Goal: Task Accomplishment & Management: Manage account settings

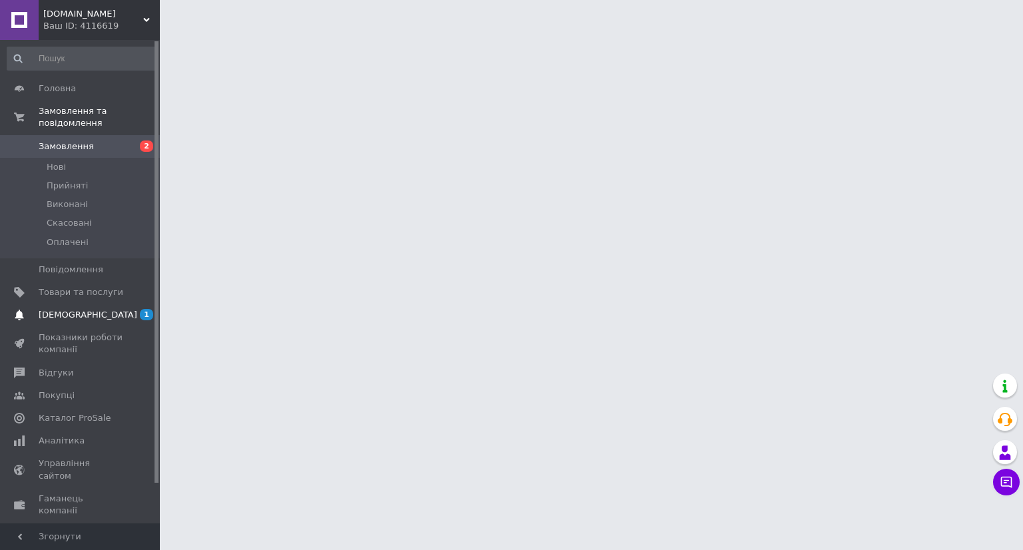
click at [72, 309] on span "[DEMOGRAPHIC_DATA]" at bounding box center [88, 315] width 99 height 12
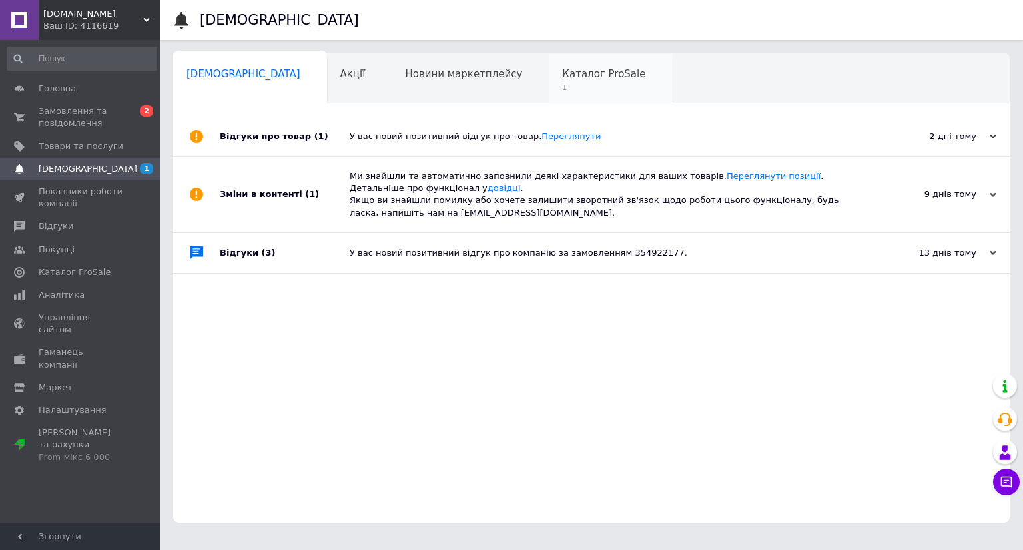
click at [562, 79] on span "Каталог ProSale" at bounding box center [603, 74] width 83 height 12
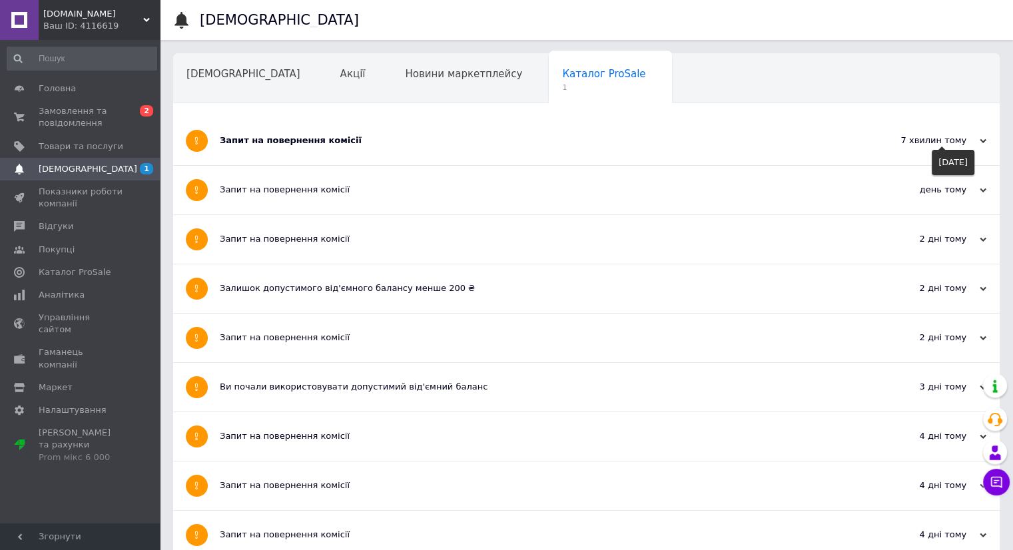
click at [988, 137] on div "7 хвилин тому 12.08.2025" at bounding box center [927, 141] width 147 height 49
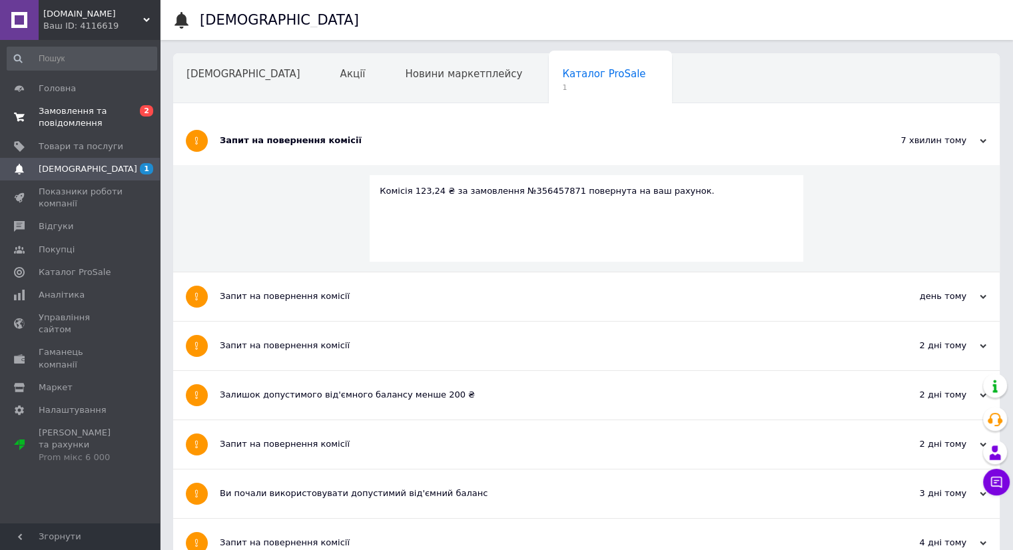
click at [75, 115] on span "Замовлення та повідомлення" at bounding box center [81, 117] width 85 height 24
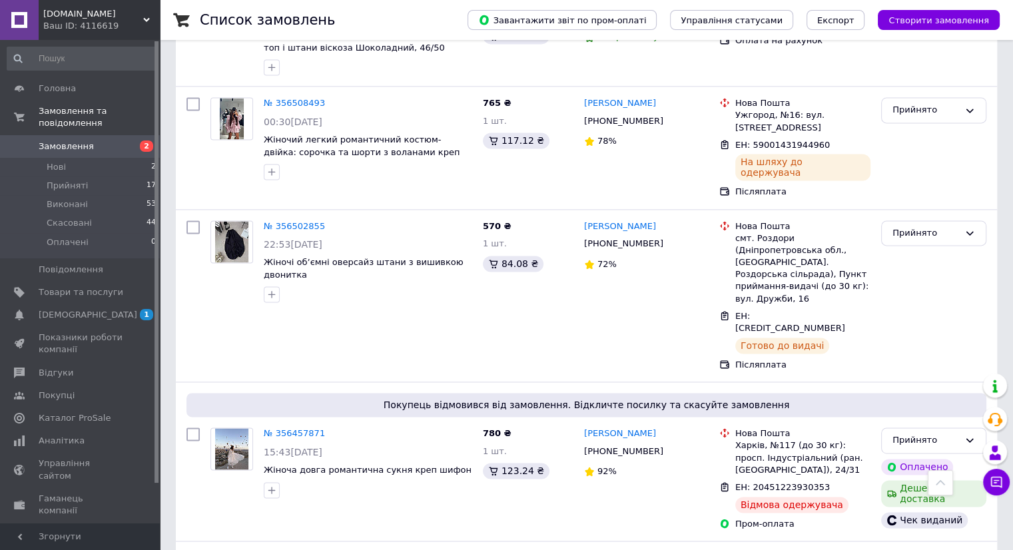
scroll to position [1866, 0]
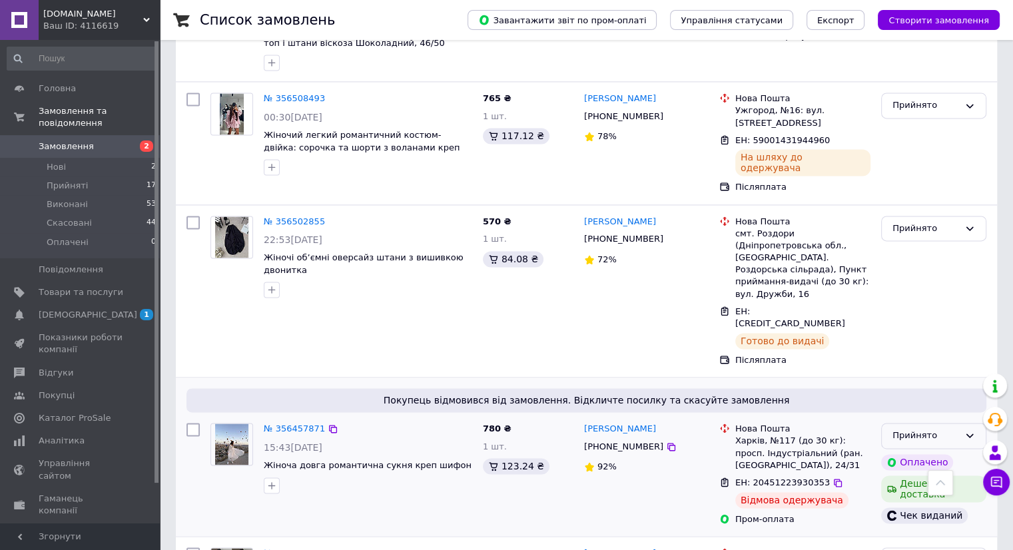
click at [897, 429] on div "Прийнято" at bounding box center [926, 436] width 67 height 14
click at [912, 476] on li "Скасовано" at bounding box center [934, 488] width 104 height 25
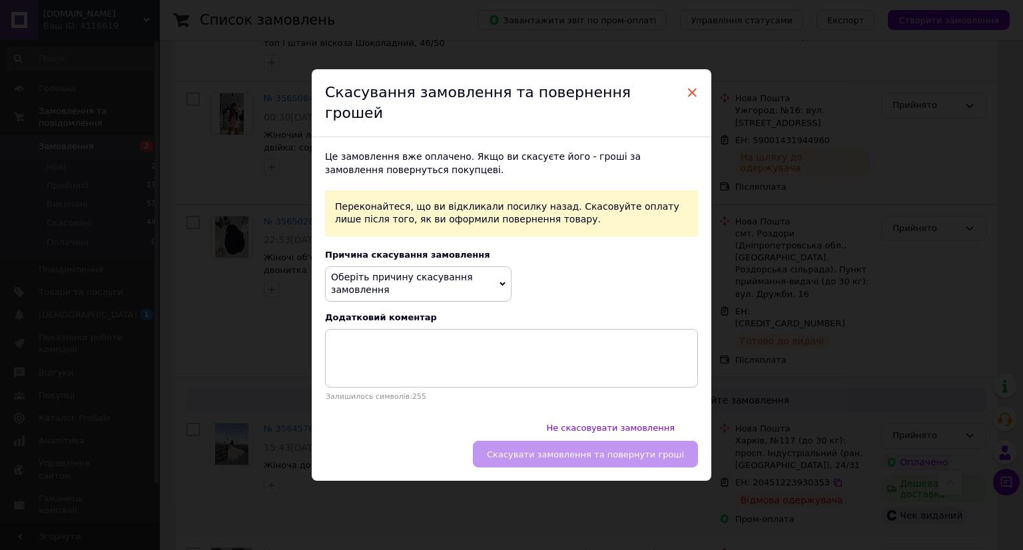
click at [690, 104] on span "×" at bounding box center [692, 92] width 12 height 23
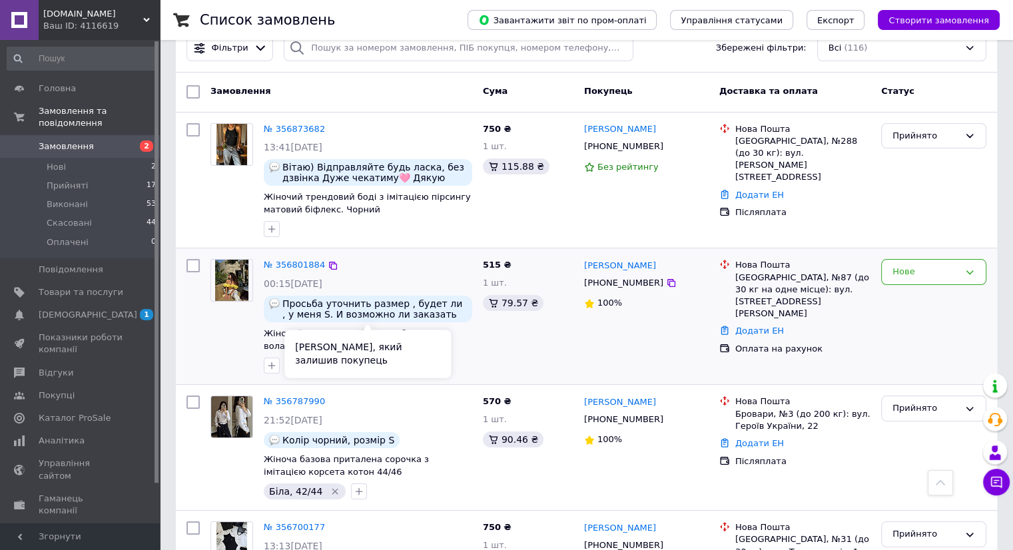
scroll to position [0, 0]
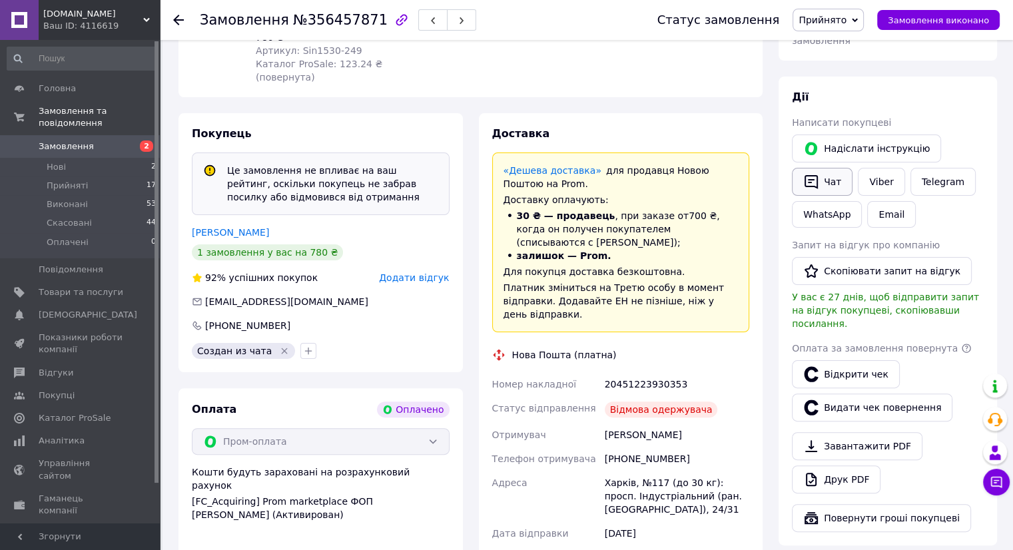
scroll to position [275, 0]
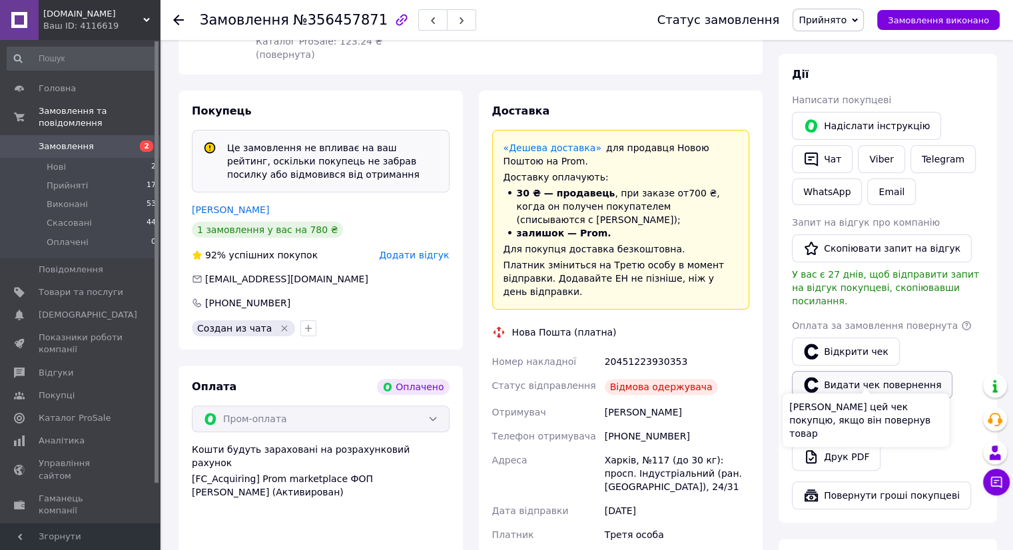
click at [858, 371] on button "Видати чек повернення" at bounding box center [872, 385] width 161 height 28
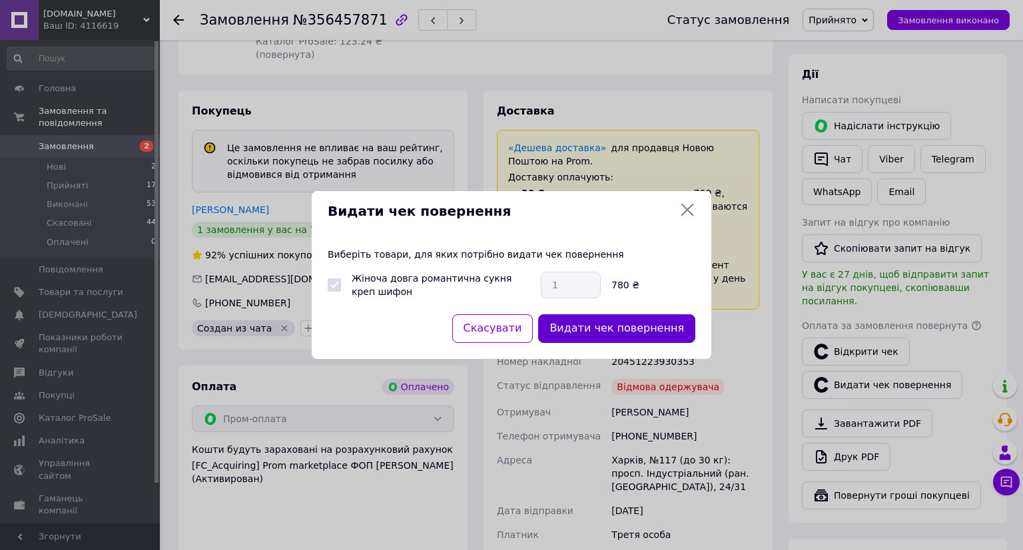
click at [608, 330] on button "Видати чек повернення" at bounding box center [616, 328] width 157 height 29
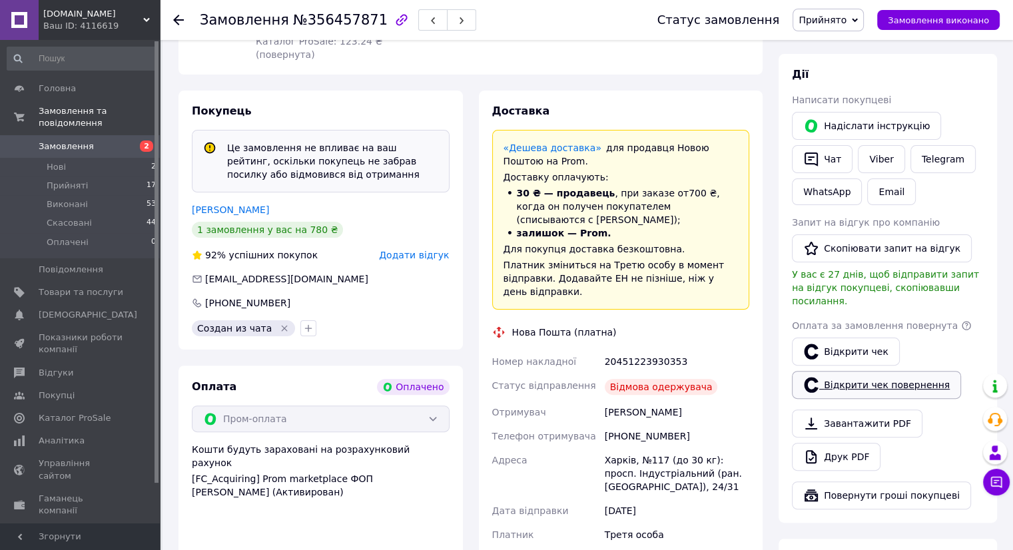
click at [858, 372] on link "Відкрити чек повернення" at bounding box center [876, 385] width 169 height 28
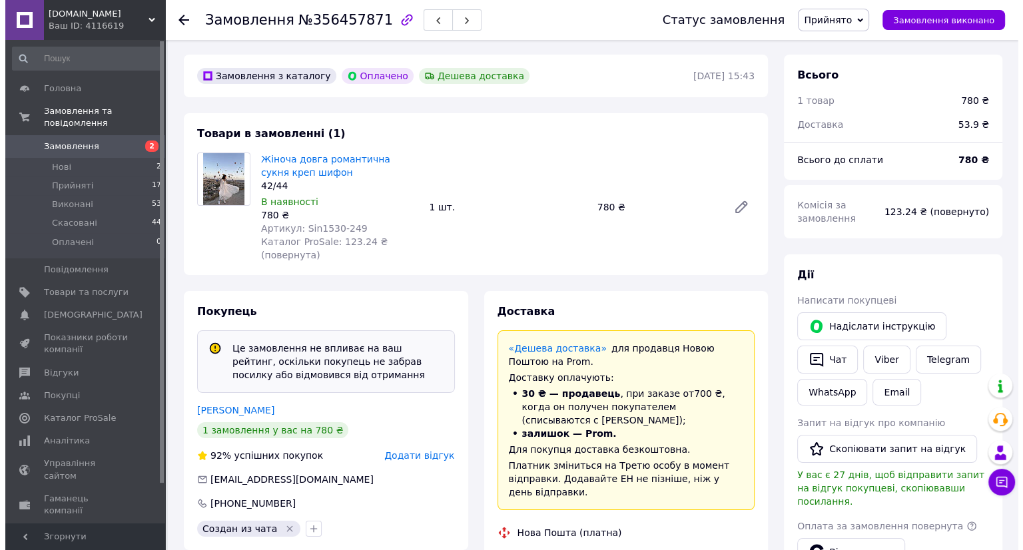
scroll to position [9, 0]
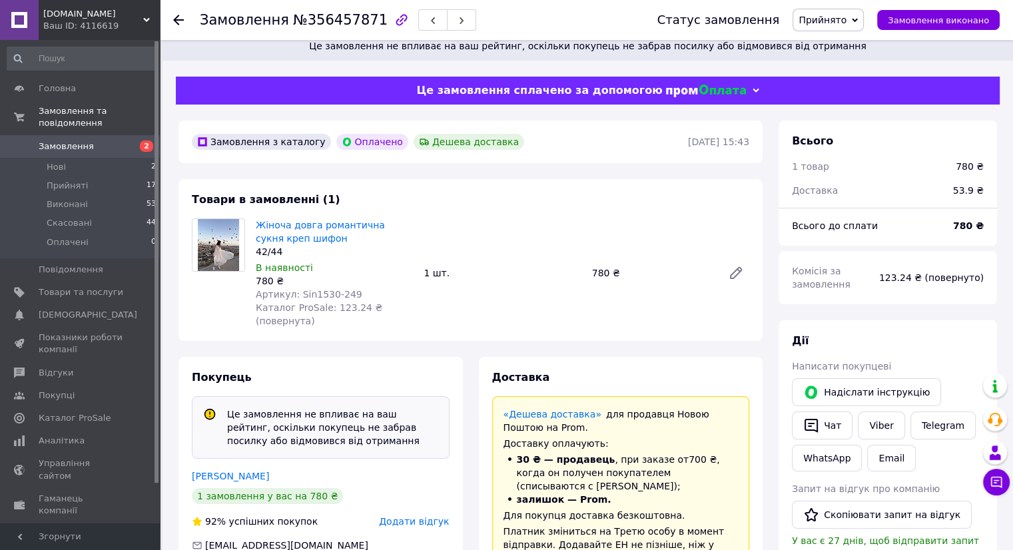
click at [824, 15] on span "Прийнято" at bounding box center [823, 20] width 48 height 11
click at [832, 69] on li "Скасовано" at bounding box center [829, 67] width 70 height 20
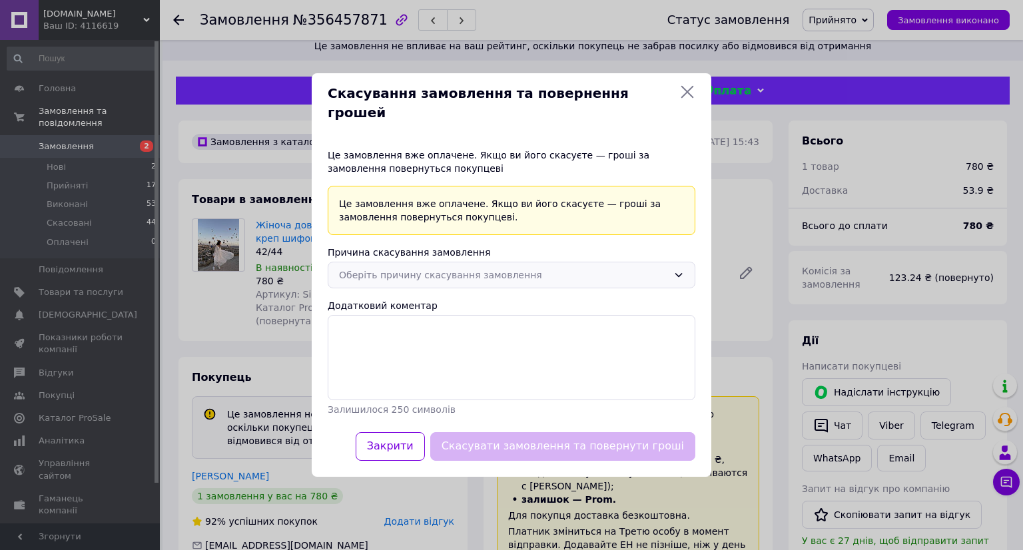
click at [405, 268] on div "Оберіть причину скасування замовлення" at bounding box center [503, 275] width 329 height 15
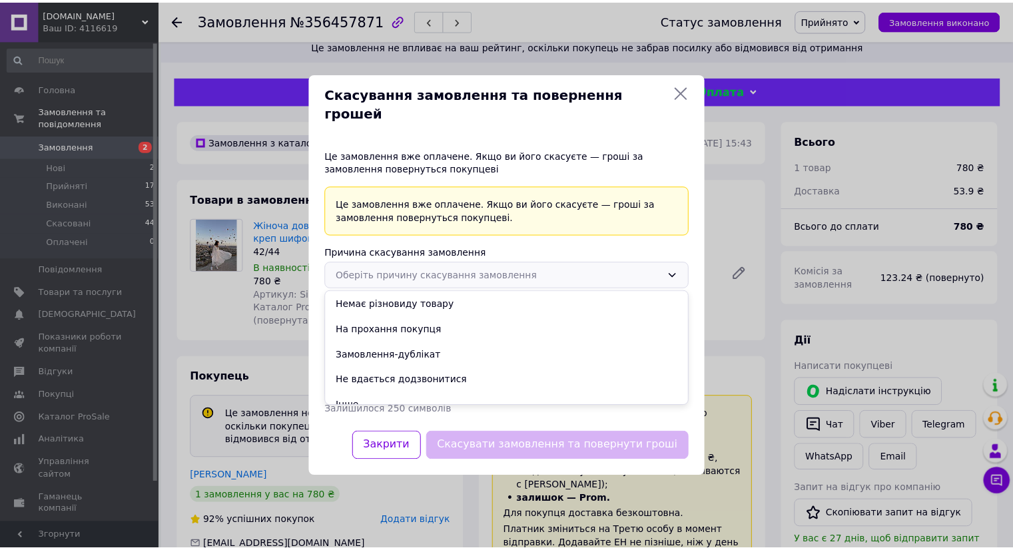
scroll to position [37, 0]
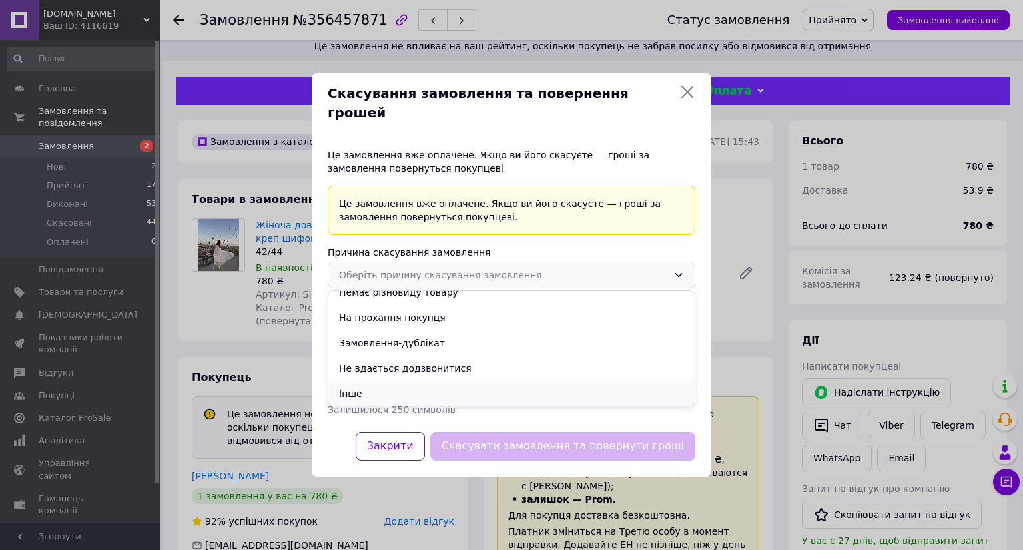
click at [348, 382] on li "Інше" at bounding box center [511, 393] width 366 height 25
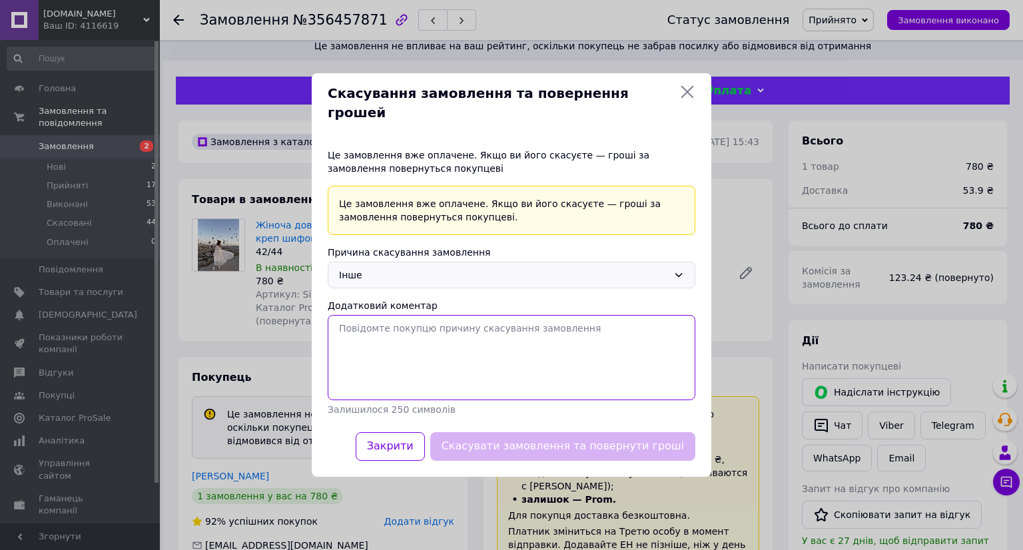
click at [374, 338] on textarea "Додатковий коментар" at bounding box center [512, 357] width 368 height 85
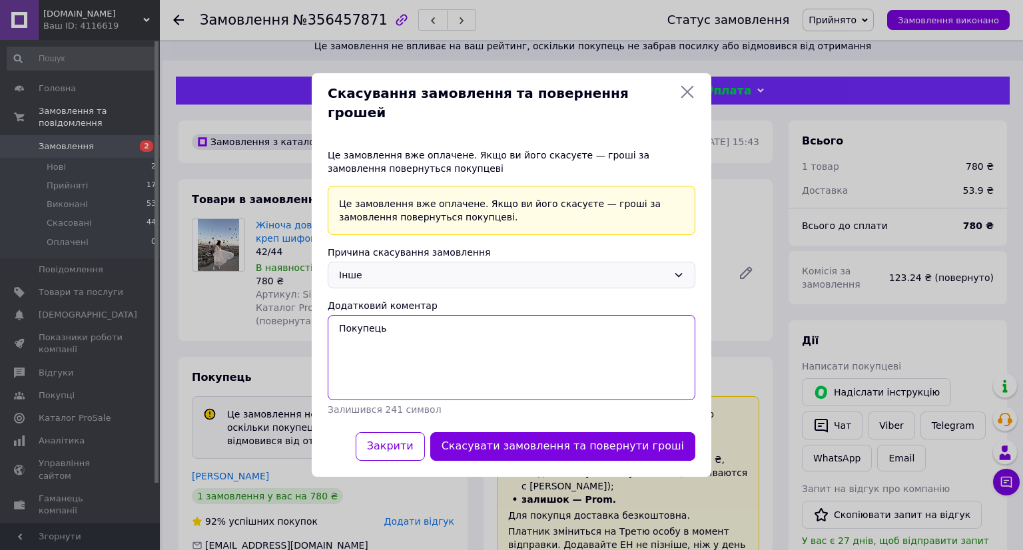
click at [408, 326] on textarea "Покупець" at bounding box center [512, 357] width 368 height 85
click at [398, 323] on textarea "Покупець выдмовився від замовлення у відділенні пошти" at bounding box center [512, 357] width 368 height 85
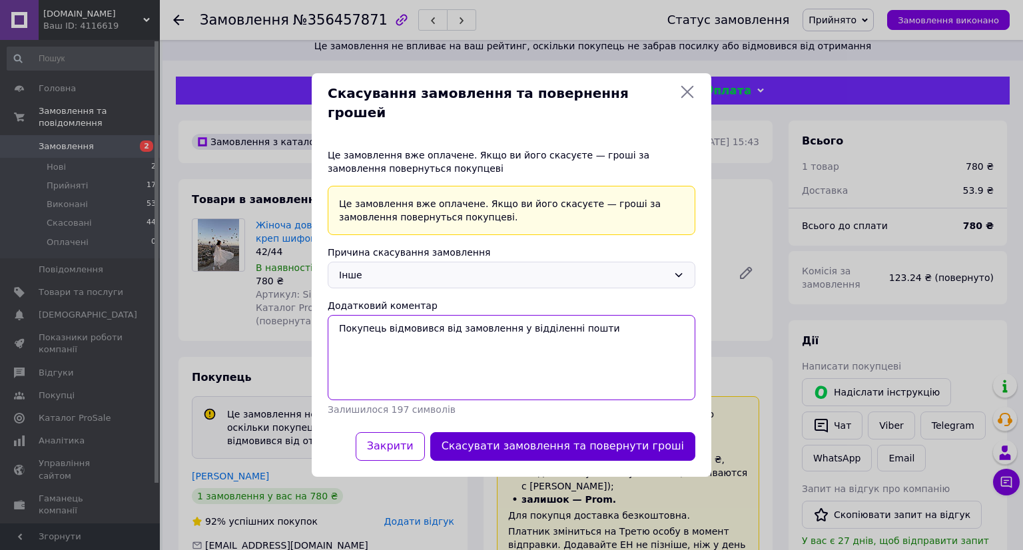
type textarea "Покупець відмовився від замовлення у відділенні пошти"
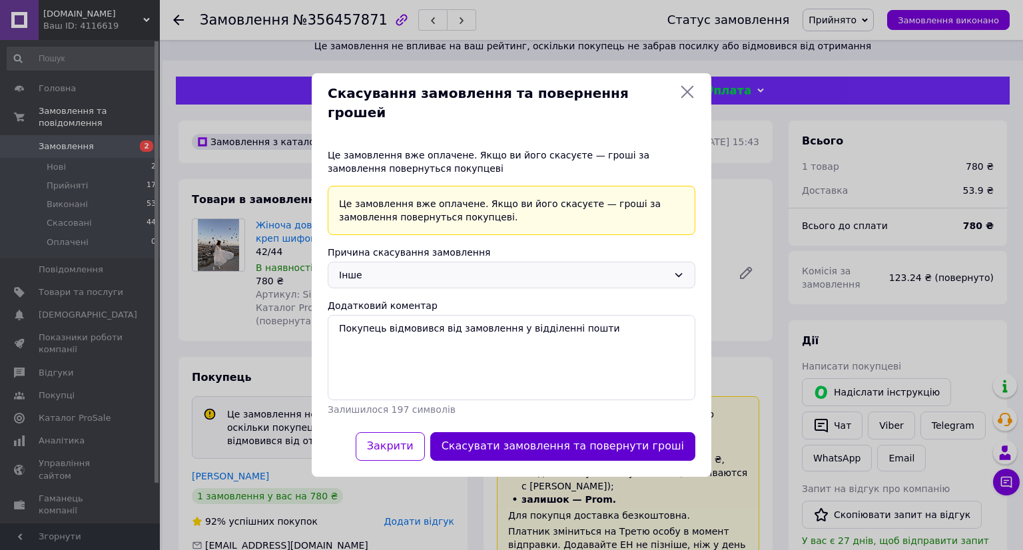
click at [544, 440] on button "Скасувати замовлення та повернути гроші" at bounding box center [562, 446] width 265 height 29
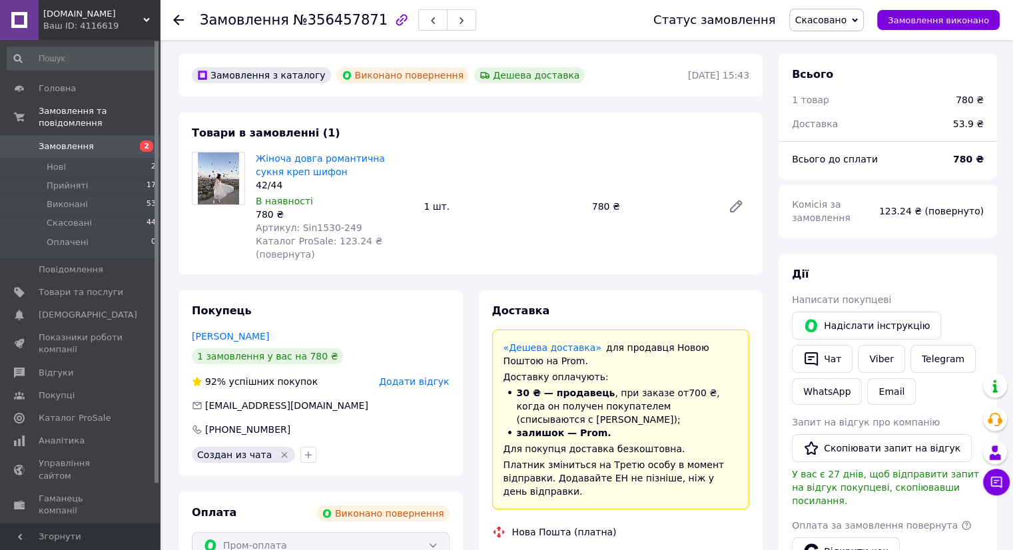
scroll to position [0, 0]
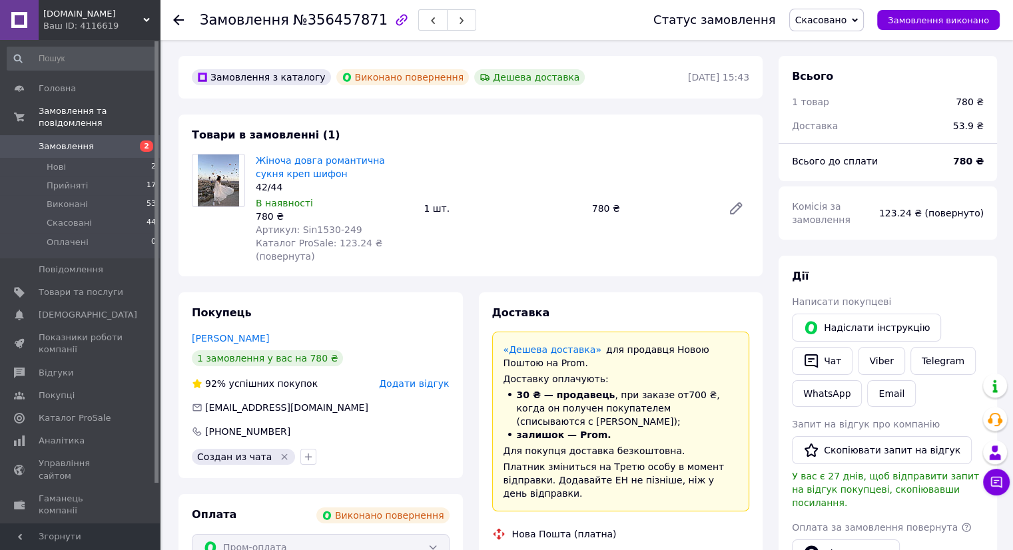
click at [177, 19] on icon at bounding box center [178, 20] width 11 height 11
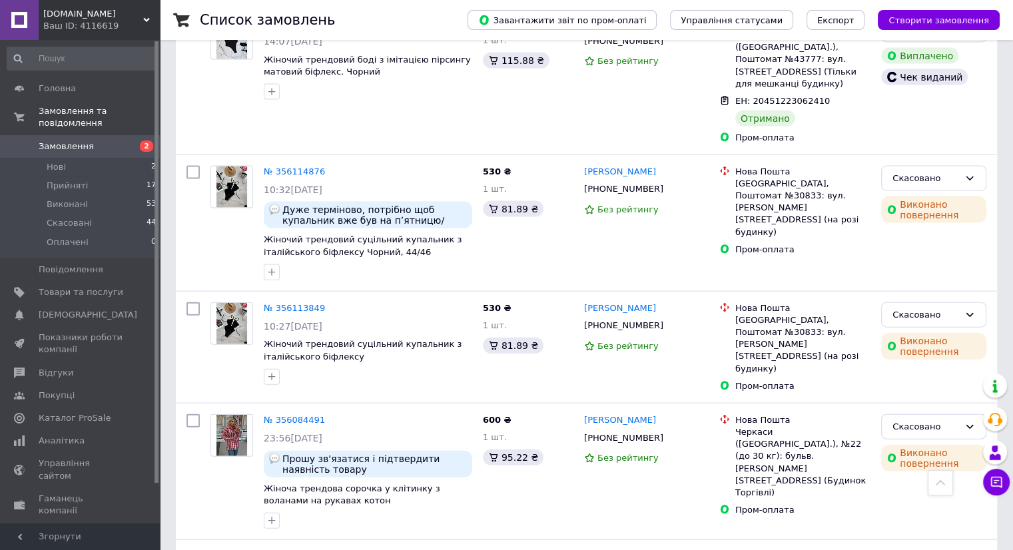
scroll to position [2599, 0]
